Goal: Task Accomplishment & Management: Manage account settings

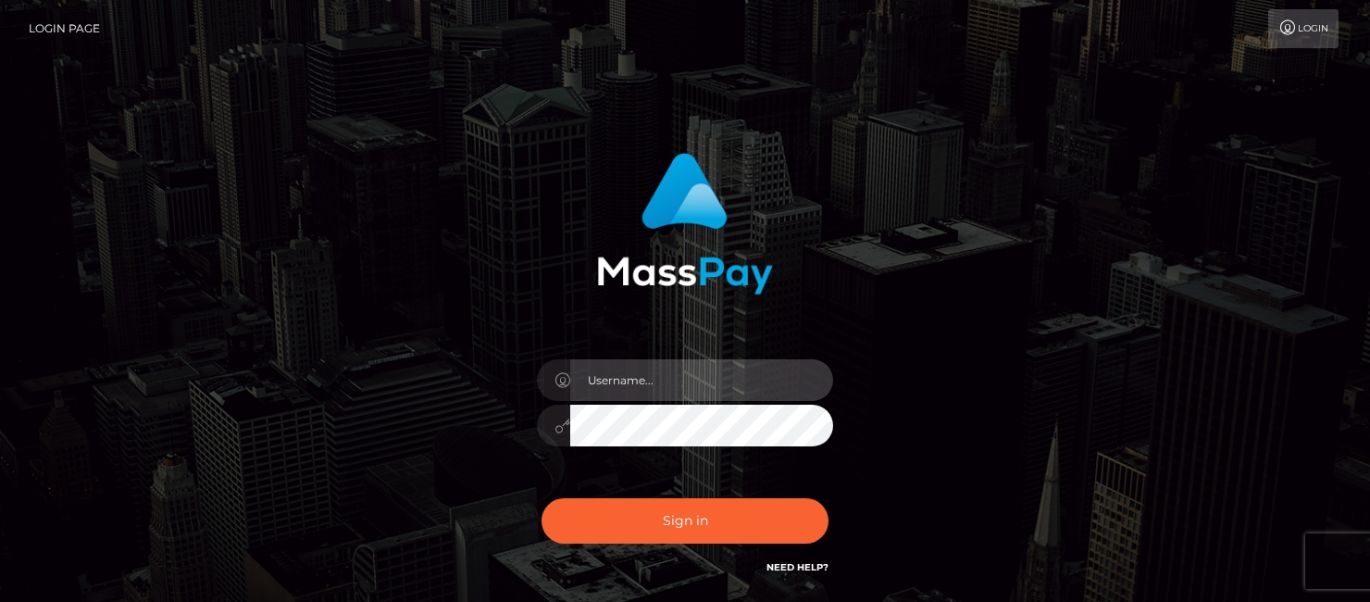
click at [667, 382] on input "text" at bounding box center [701, 380] width 263 height 42
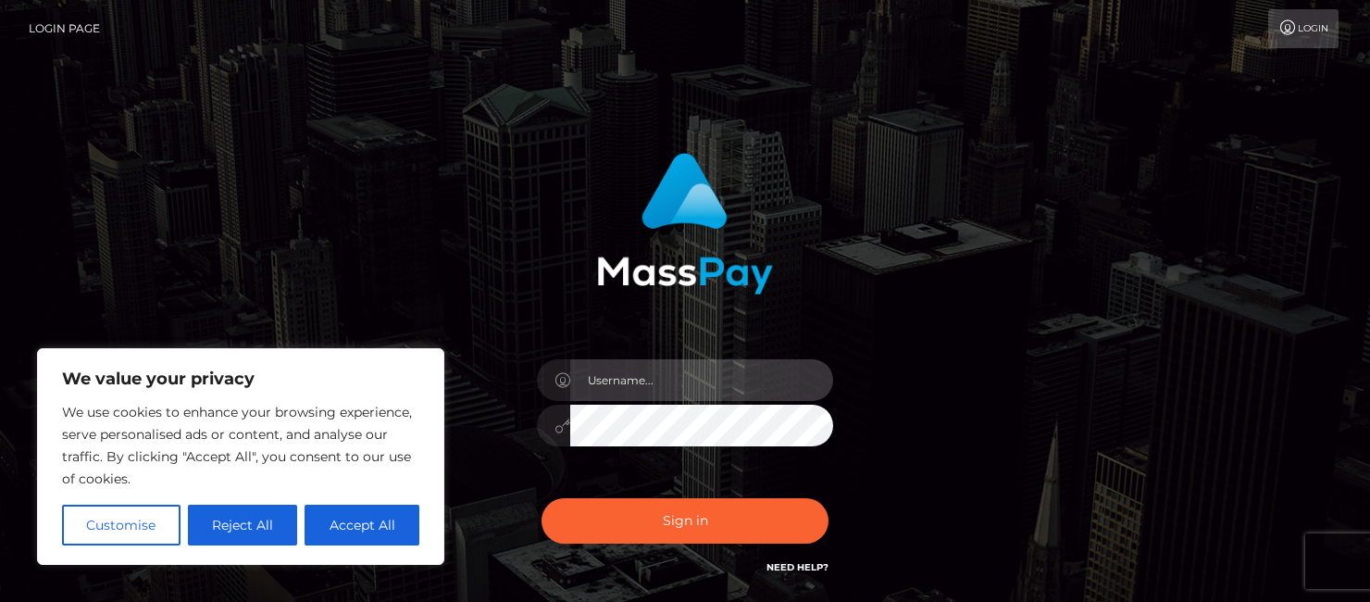
type input "23yourbestfriend@gmail.com"
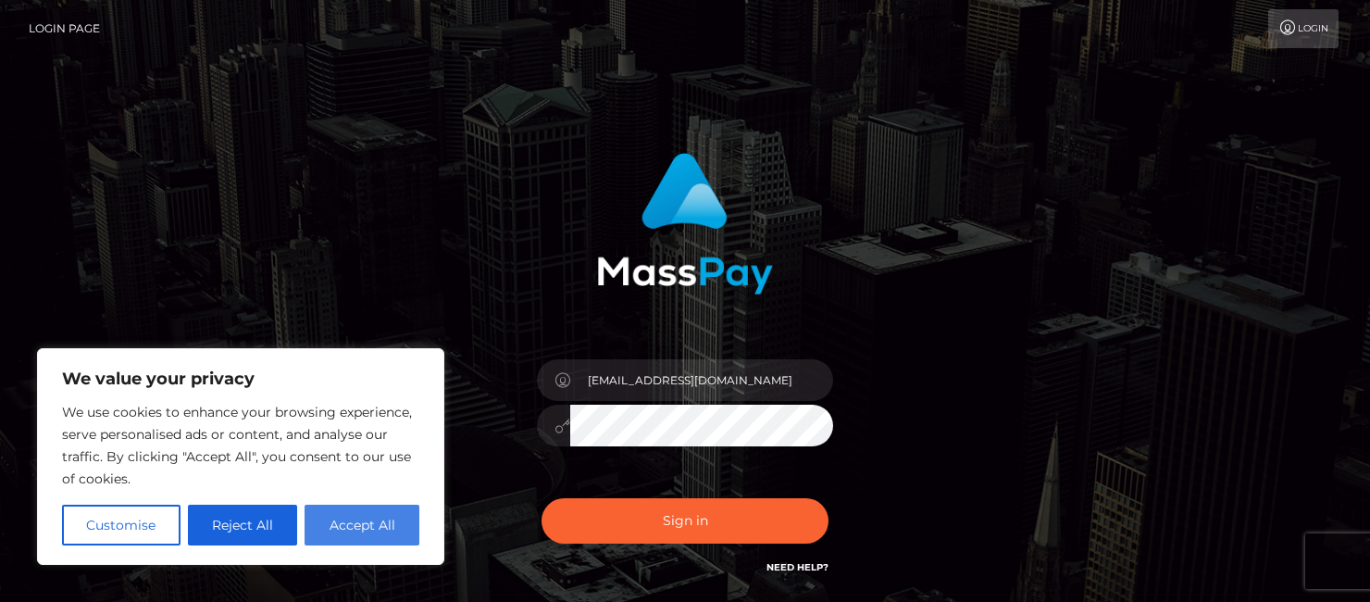
click at [358, 533] on button "Accept All" at bounding box center [362, 525] width 115 height 41
checkbox input "true"
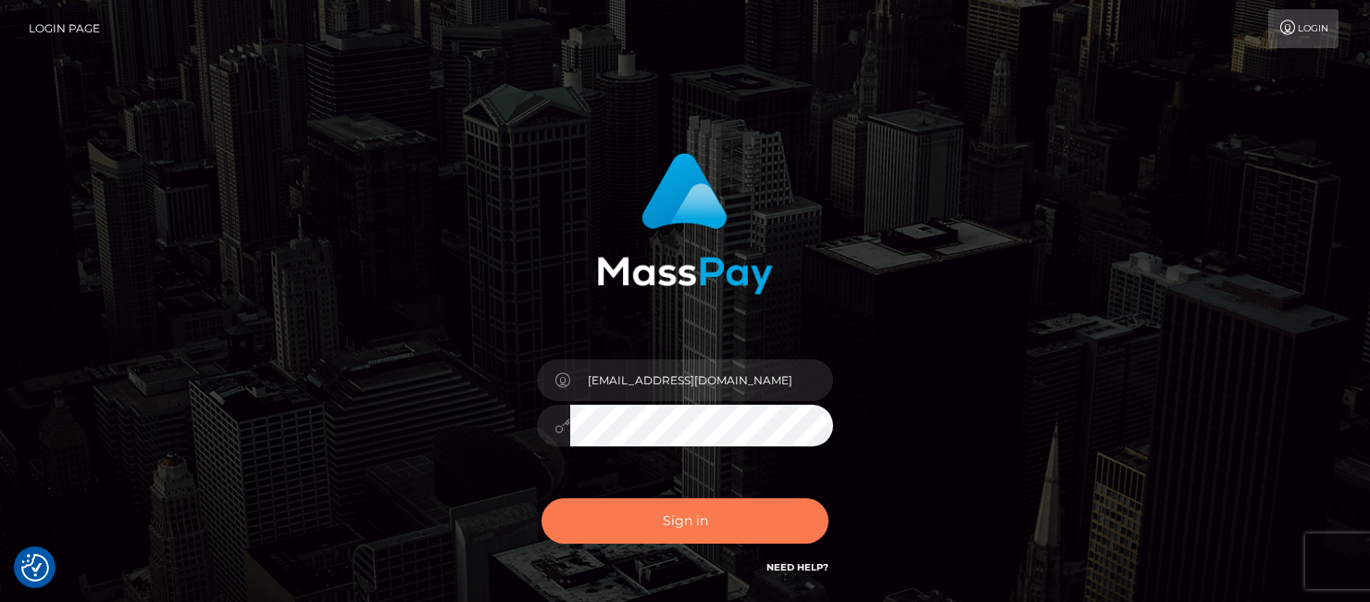
click at [636, 525] on button "Sign in" at bounding box center [685, 520] width 287 height 45
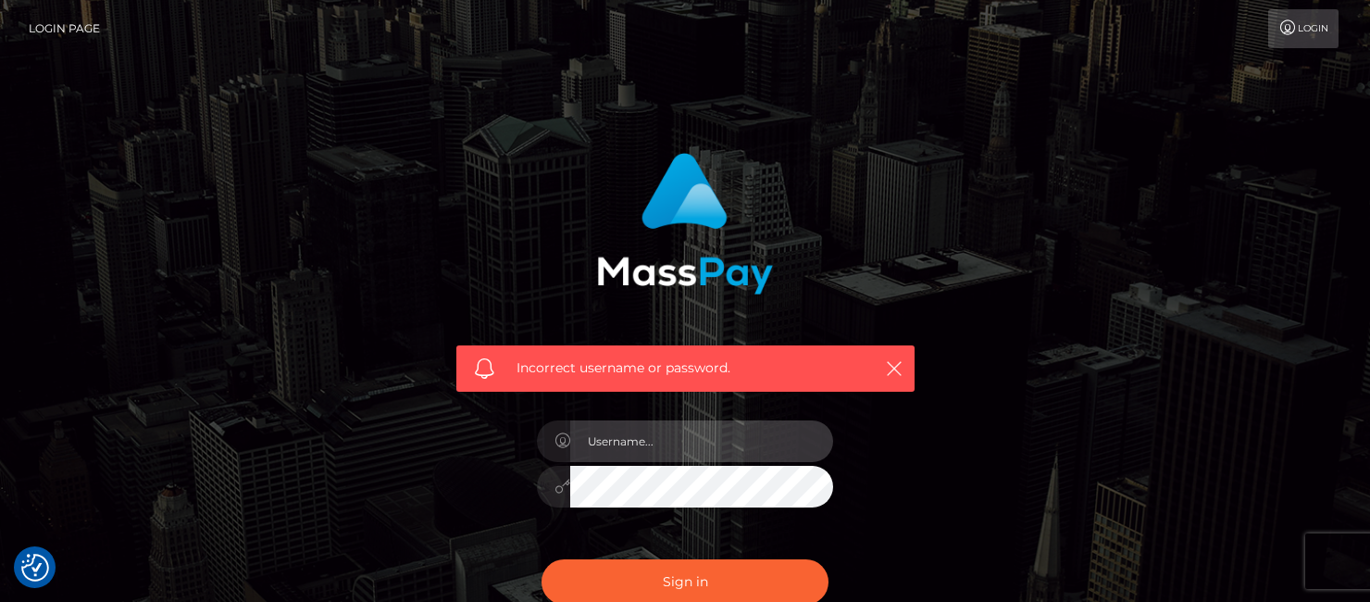
click at [654, 445] on input "text" at bounding box center [701, 441] width 263 height 42
type input "23yourbestfriend@gmail.com"
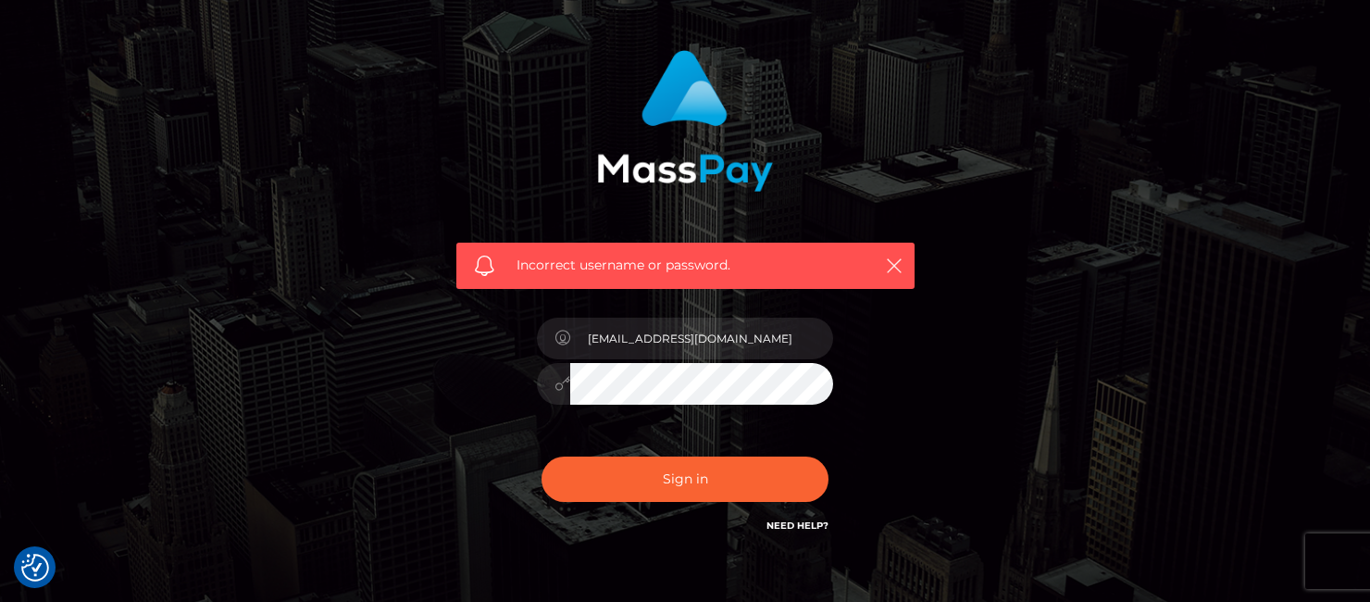
scroll to position [154, 0]
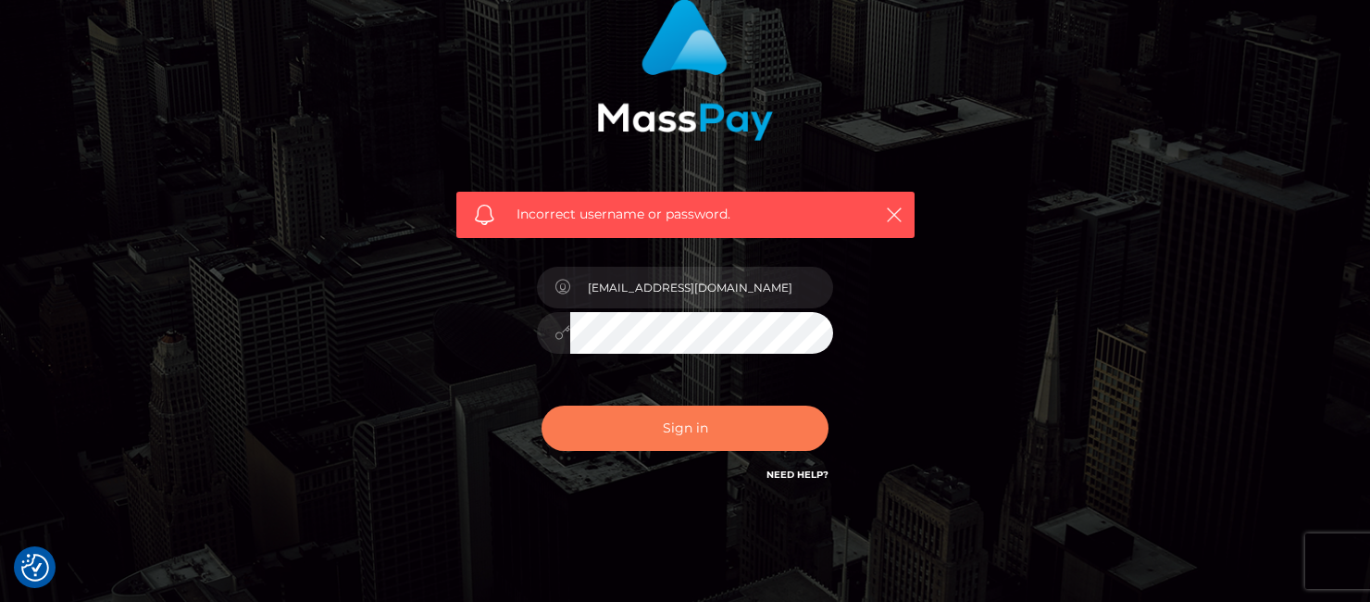
click at [711, 438] on button "Sign in" at bounding box center [685, 427] width 287 height 45
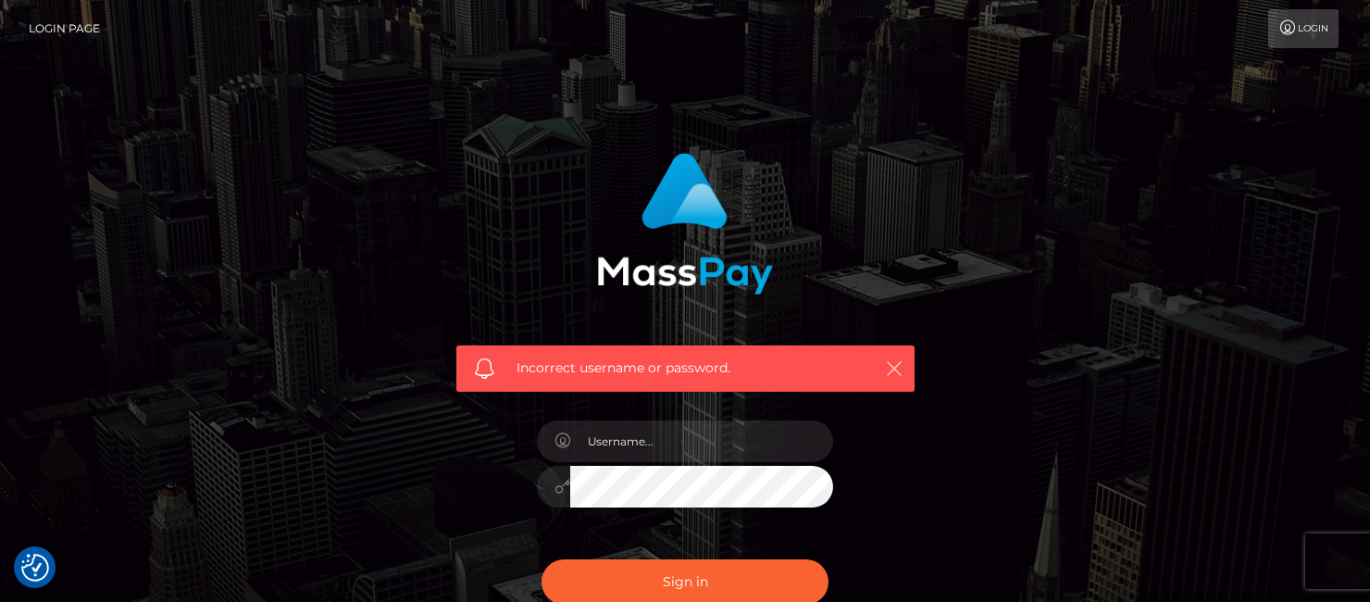
click at [896, 370] on icon "button" at bounding box center [894, 368] width 19 height 19
